Goal: Task Accomplishment & Management: Use online tool/utility

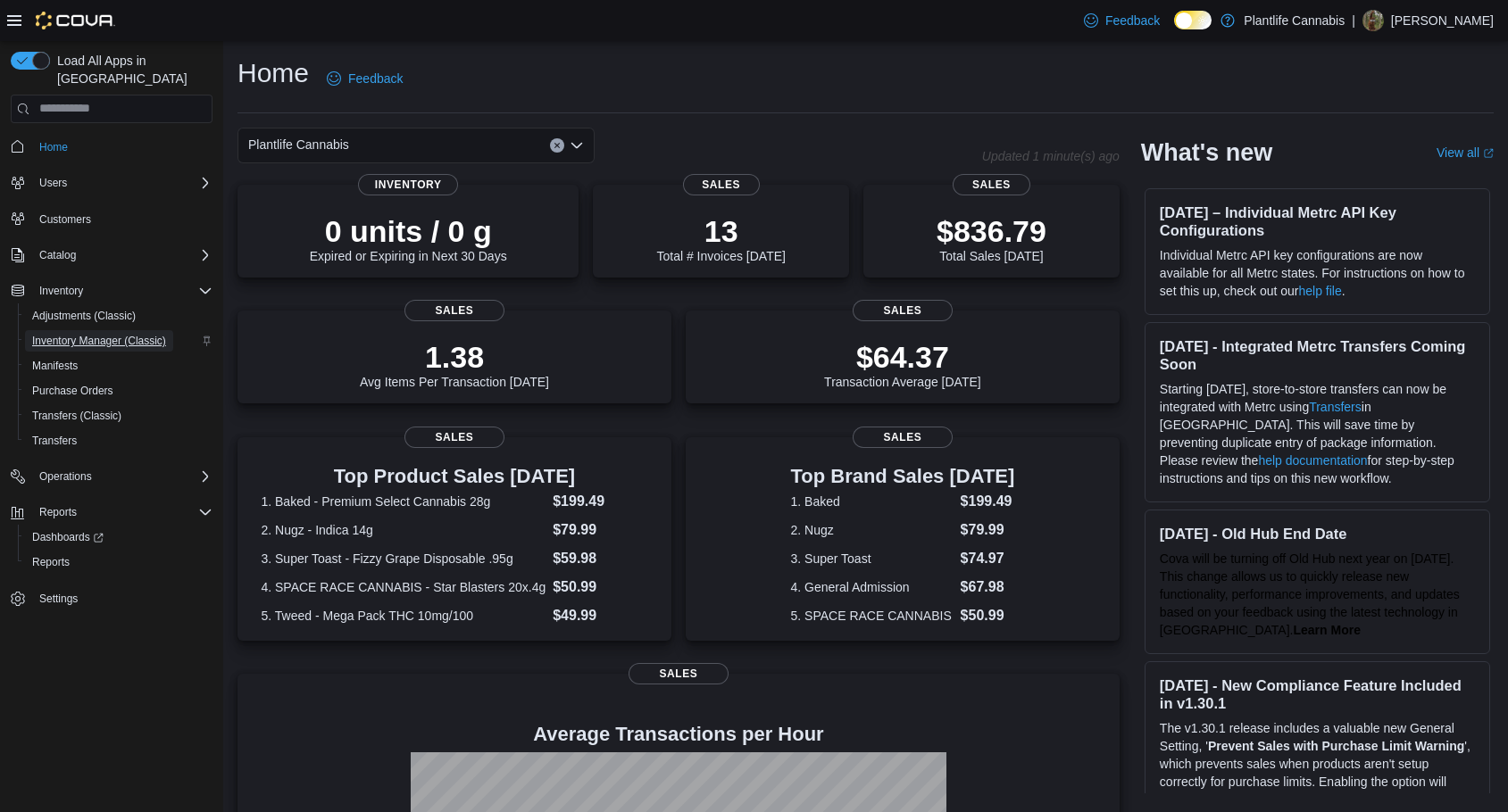
click at [105, 333] on span "Inventory Manager (Classic)" at bounding box center [99, 341] width 134 height 15
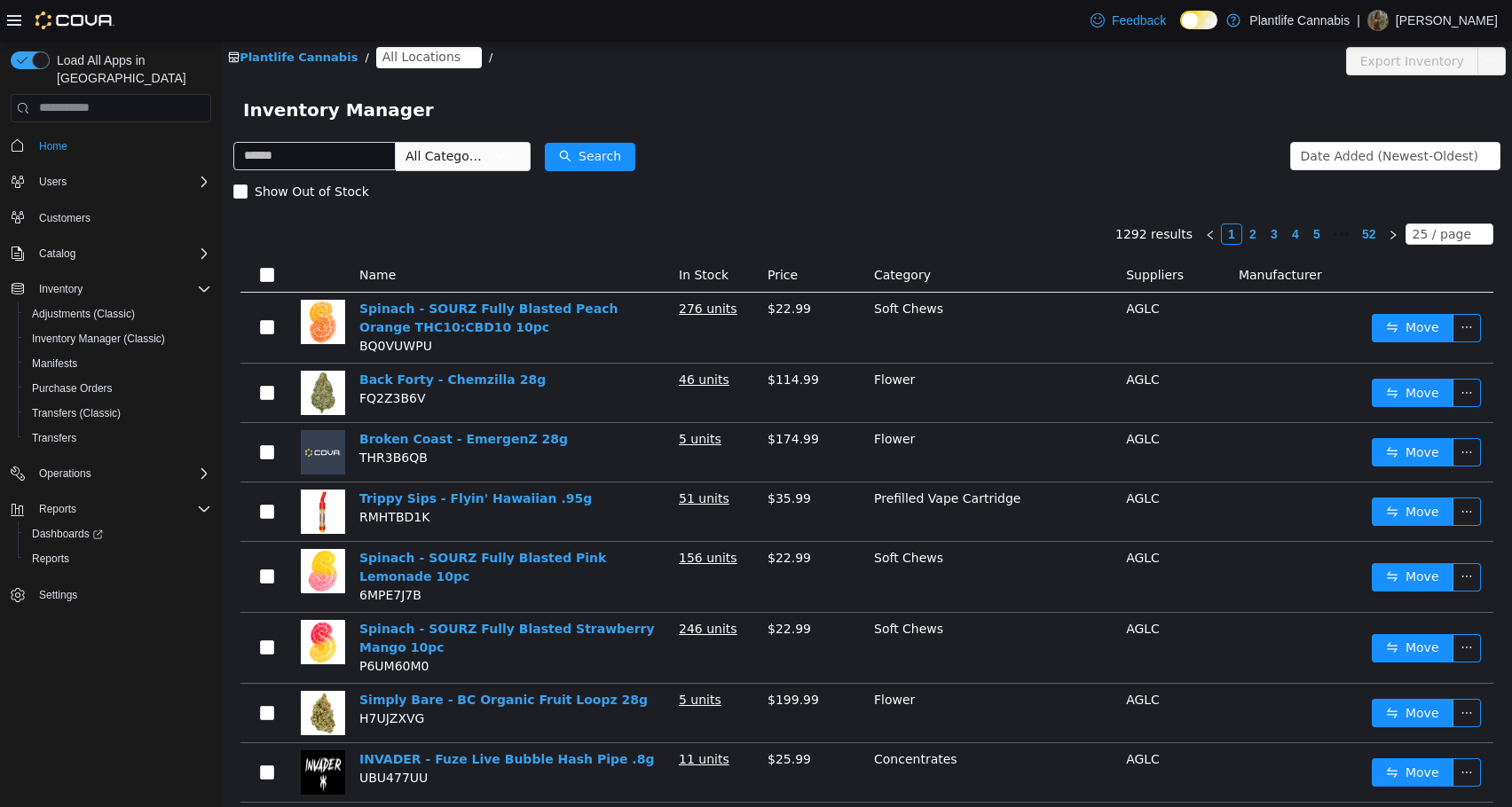
click at [402, 67] on span "All Locations" at bounding box center [429, 57] width 106 height 21
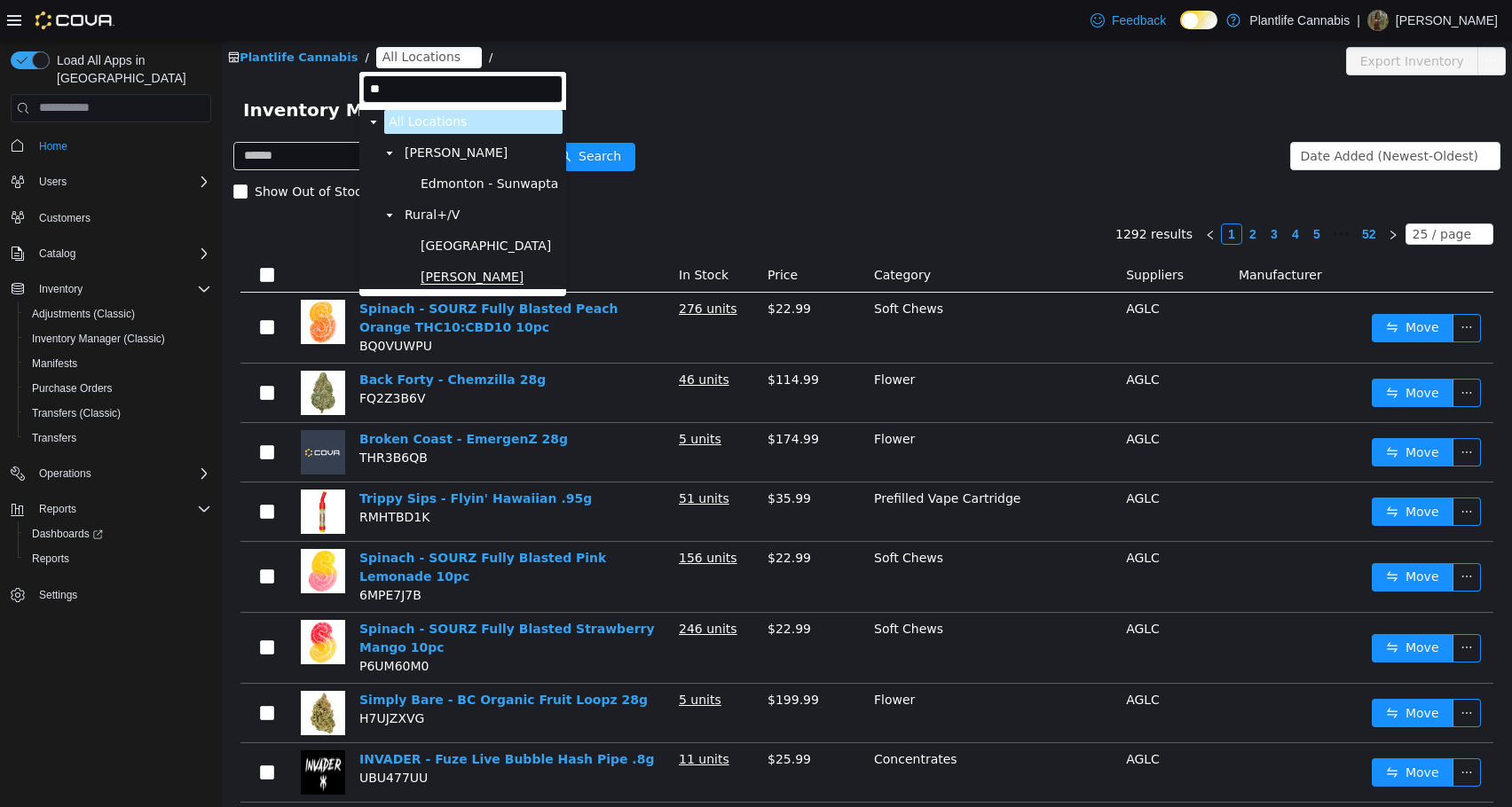
type input "**"
click at [445, 274] on span "Wainwright" at bounding box center [472, 276] width 103 height 16
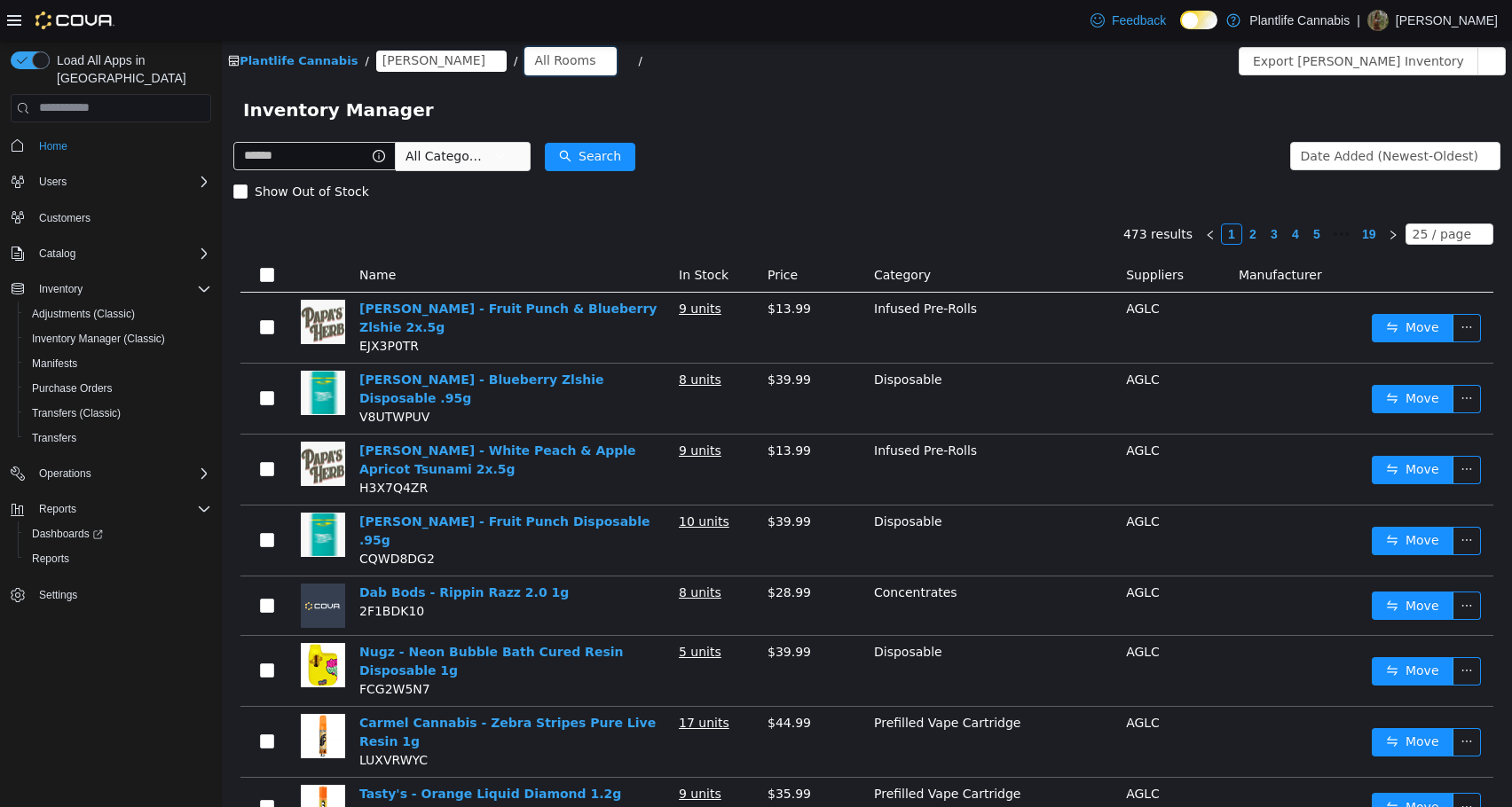
click at [534, 58] on div "All Rooms" at bounding box center [564, 59] width 61 height 26
click at [528, 121] on li "Sales Floor" at bounding box center [520, 123] width 107 height 28
click at [1383, 60] on button "Export Sales Floor Inventory" at bounding box center [1402, 60] width 204 height 28
